Goal: Information Seeking & Learning: Learn about a topic

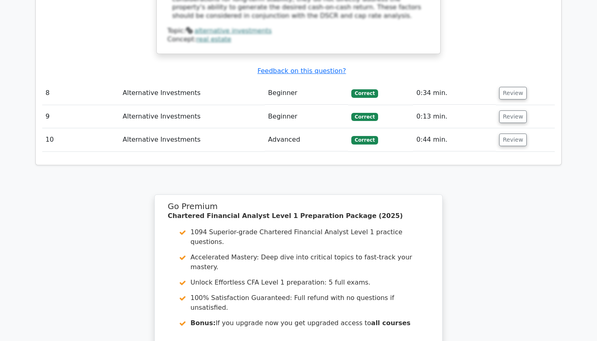
scroll to position [2125, 0]
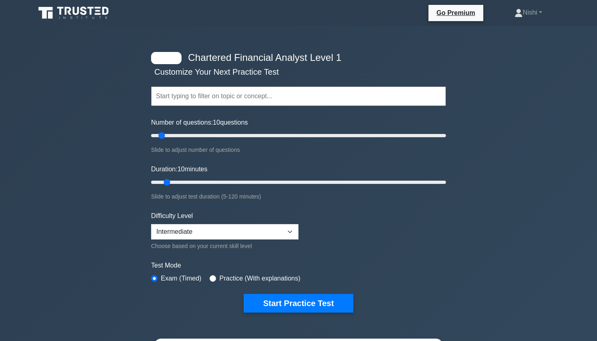
click at [221, 100] on input "text" at bounding box center [298, 96] width 295 height 19
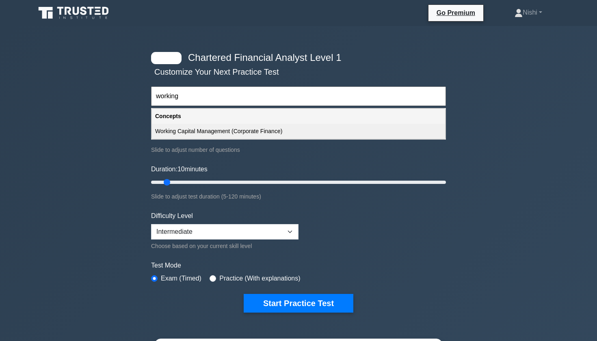
click at [182, 126] on div "Working Capital Management (Corporate Finance)" at bounding box center [298, 131] width 293 height 15
type input "Working Capital Management (Corporate Finance)"
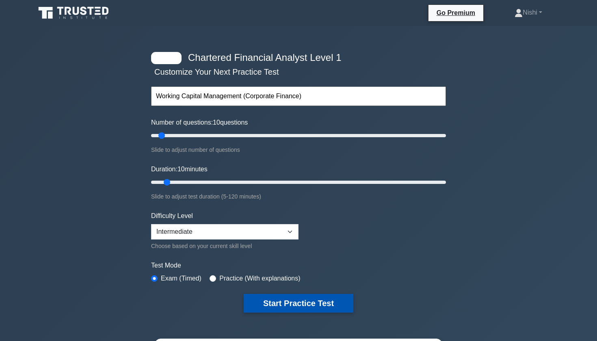
click at [264, 299] on button "Start Practice Test" at bounding box center [299, 303] width 110 height 19
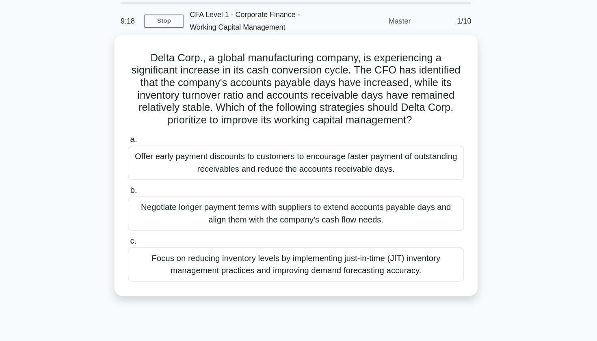
click at [179, 142] on div "Offer early payment discounts to customers to encourage faster payment of outst…" at bounding box center [298, 155] width 263 height 27
click at [167, 135] on input "a. Offer early payment discounts to customers to encourage faster payment of ou…" at bounding box center [167, 137] width 0 height 5
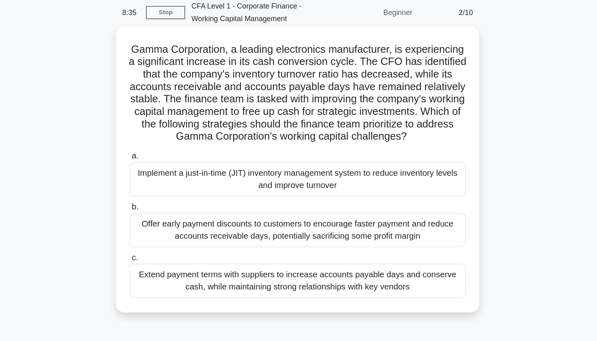
click at [181, 162] on div "Implement a just-in-time (JIT) inventory management system to reduce inventory …" at bounding box center [298, 175] width 263 height 27
click at [167, 154] on input "a. Implement a just-in-time (JIT) inventory management system to reduce invento…" at bounding box center [167, 156] width 0 height 5
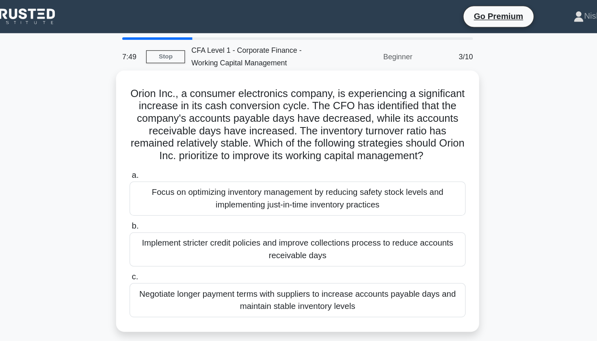
click at [209, 230] on div "Negotiate longer payment terms with suppliers to increase accounts payable days…" at bounding box center [298, 235] width 263 height 27
click at [167, 220] on input "c. Negotiate longer payment terms with suppliers to increase accounts payable d…" at bounding box center [167, 216] width 0 height 5
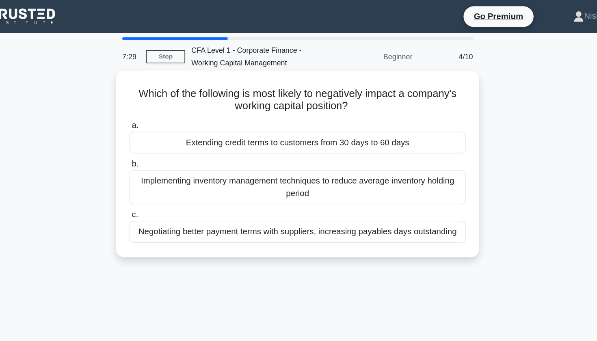
click at [214, 111] on div "Extending credit terms to customers from 30 days to 60 days" at bounding box center [298, 111] width 263 height 17
click at [167, 101] on input "a. Extending credit terms to customers from 30 days to 60 days" at bounding box center [167, 98] width 0 height 5
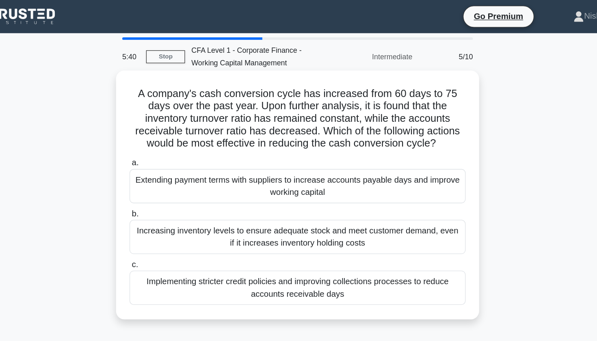
click at [266, 225] on div "Implementing stricter credit policies and improving collections processes to re…" at bounding box center [298, 225] width 263 height 27
click at [167, 210] on input "c. Implementing stricter credit policies and improving collections processes to…" at bounding box center [167, 207] width 0 height 5
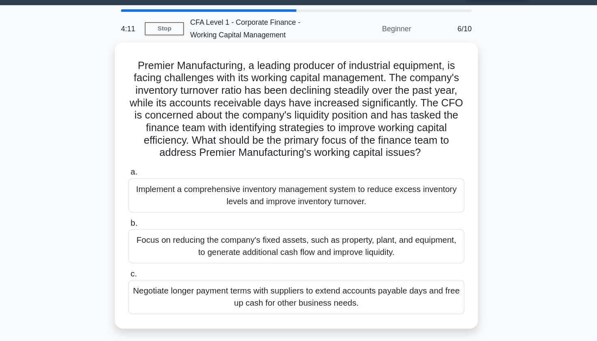
click at [268, 162] on div "Implement a comprehensive inventory management system to reduce excess inventor…" at bounding box center [298, 175] width 263 height 27
click at [167, 160] on input "a. Implement a comprehensive inventory management system to reduce excess inven…" at bounding box center [167, 156] width 0 height 5
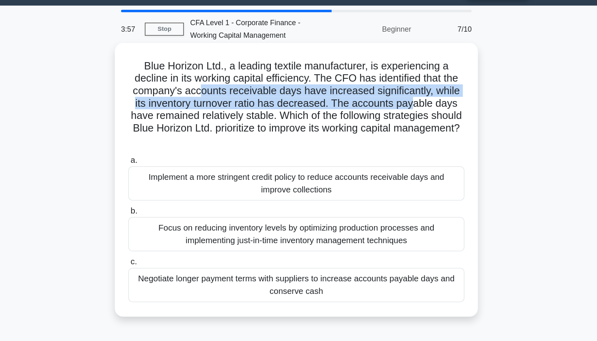
drag, startPoint x: 154, startPoint y: 70, endPoint x: 307, endPoint y: 79, distance: 152.9
click at [307, 79] on h5 "Blue Horizon Ltd., a leading textile manufacturer, is experiencing a decline in…" at bounding box center [298, 102] width 265 height 69
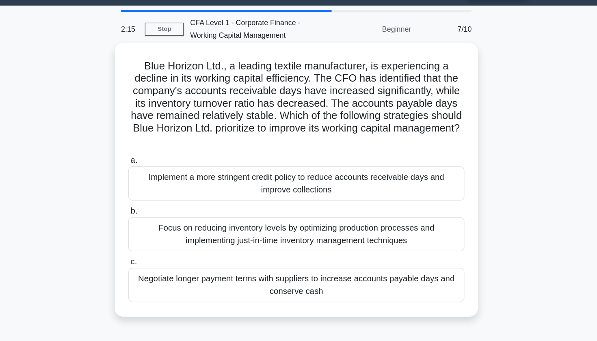
click at [311, 152] on div "Implement a more stringent credit policy to reduce accounts receivable days and…" at bounding box center [298, 165] width 263 height 27
click at [167, 145] on input "a. Implement a more stringent credit policy to reduce accounts receivable days …" at bounding box center [167, 147] width 0 height 5
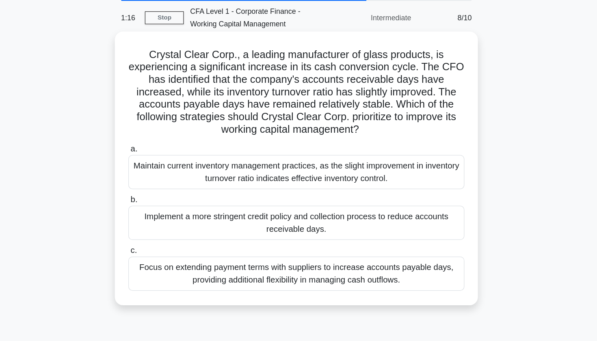
click at [206, 152] on div "Maintain current inventory management practices, as the slight improvement in i…" at bounding box center [298, 165] width 263 height 27
click at [167, 145] on input "a. Maintain current inventory management practices, as the slight improvement i…" at bounding box center [167, 147] width 0 height 5
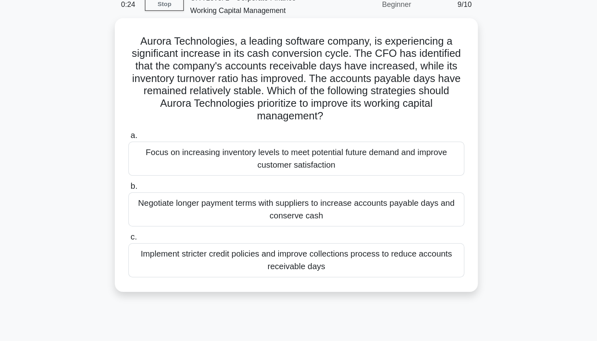
click at [182, 231] on div "Implement stricter credit policies and improve collections process to reduce ac…" at bounding box center [298, 244] width 263 height 27
click at [167, 224] on input "c. Implement stricter credit policies and improve collections process to reduce…" at bounding box center [167, 226] width 0 height 5
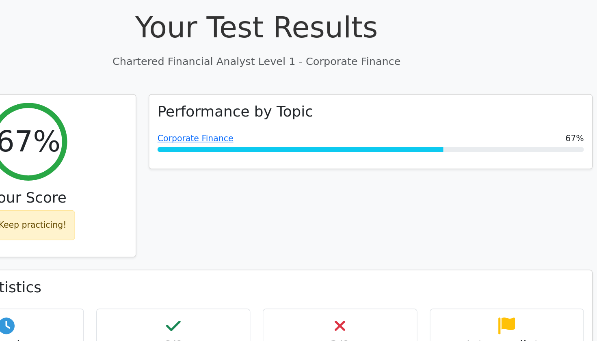
scroll to position [169, 0]
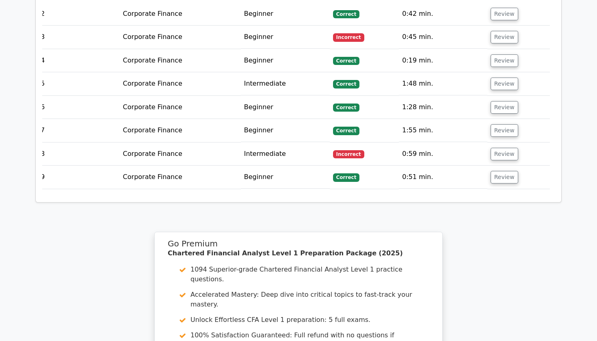
scroll to position [956, 0]
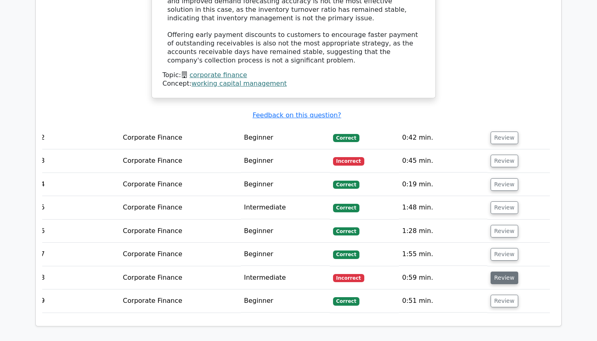
click at [495, 272] on button "Review" at bounding box center [505, 278] width 28 height 13
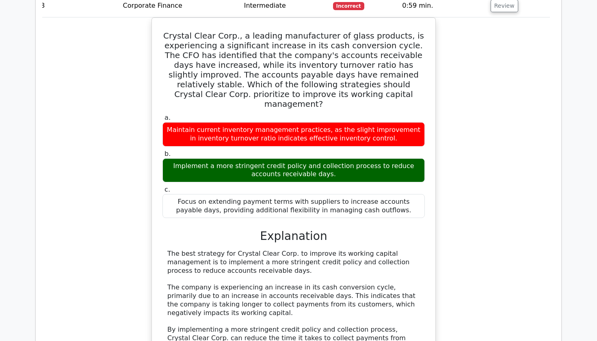
scroll to position [1240, 0]
